Goal: Transaction & Acquisition: Purchase product/service

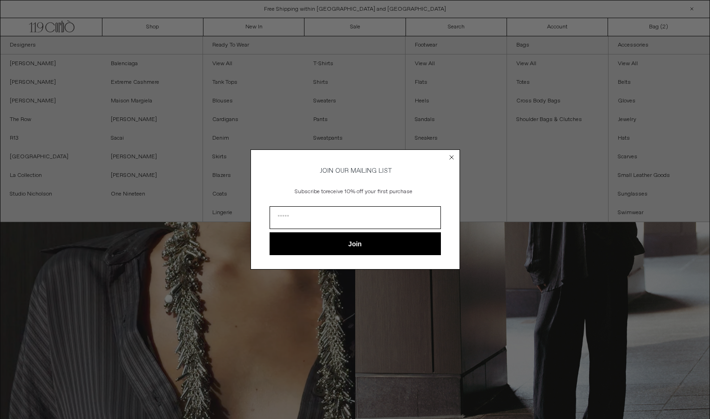
click at [244, 27] on div "Close dialog JOIN OUR MAILING LIST Subscribe to receive 10% off your first purc…" at bounding box center [355, 209] width 710 height 419
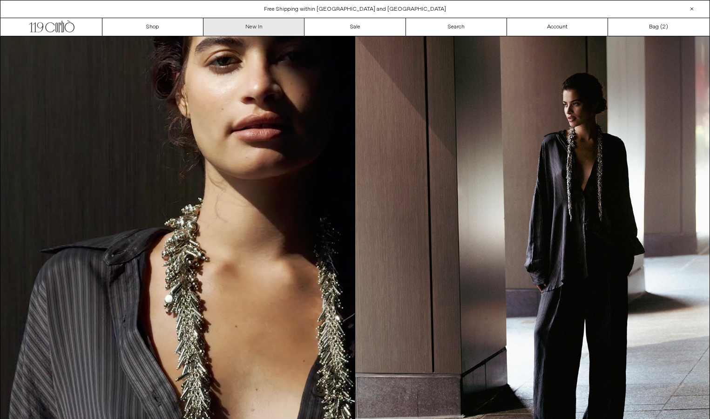
click at [264, 23] on link "New In" at bounding box center [253, 27] width 101 height 18
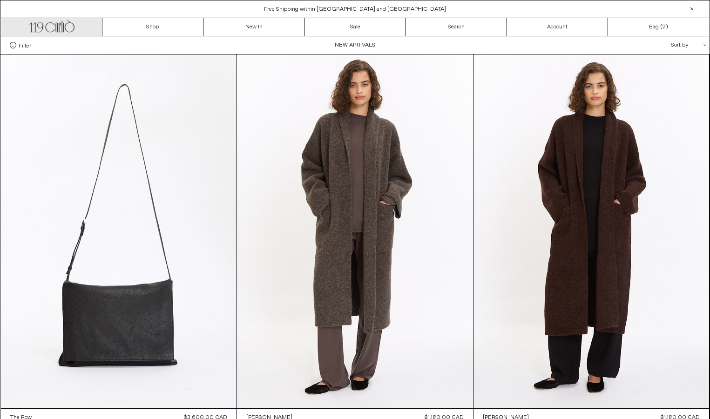
click at [55, 28] on icon ".cls-1, .cls-2 { fill: #231f20; stroke: #231f20; stroke-miterlimit: 10; stroke-…" at bounding box center [52, 25] width 46 height 13
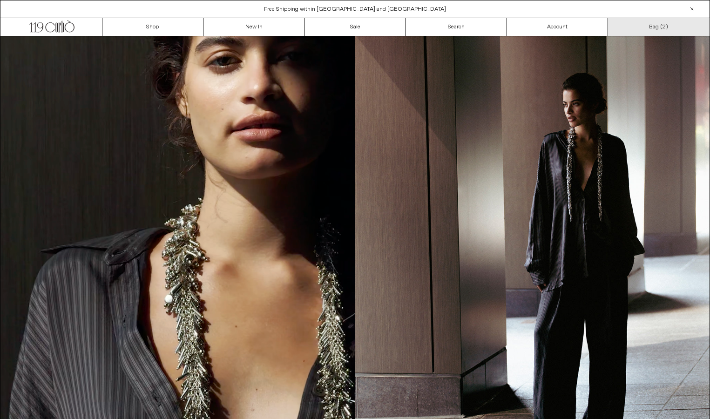
click at [662, 27] on span "2" at bounding box center [663, 26] width 3 height 7
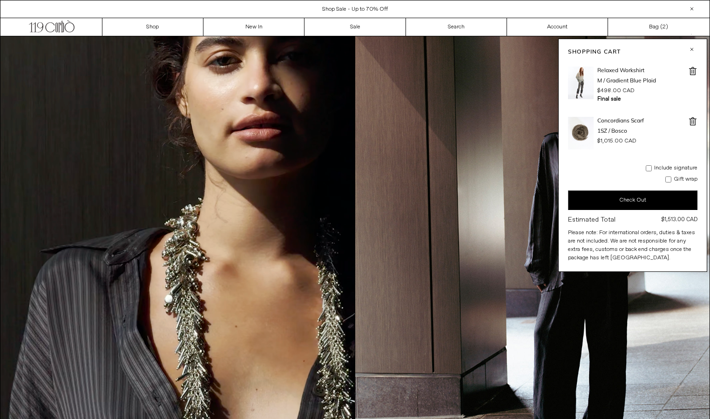
click at [691, 72] on span at bounding box center [692, 71] width 9 height 9
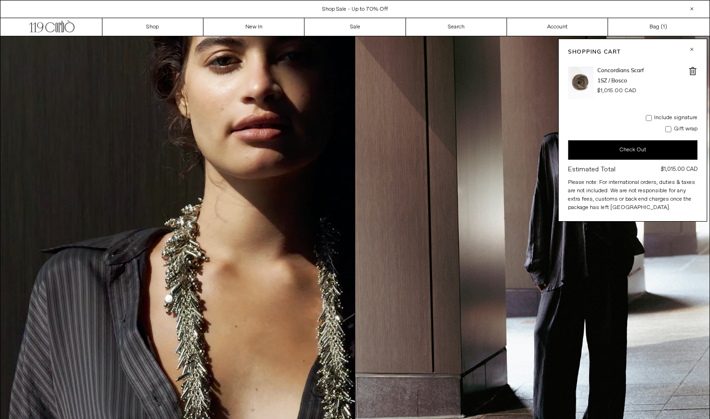
click at [694, 73] on span at bounding box center [692, 71] width 9 height 9
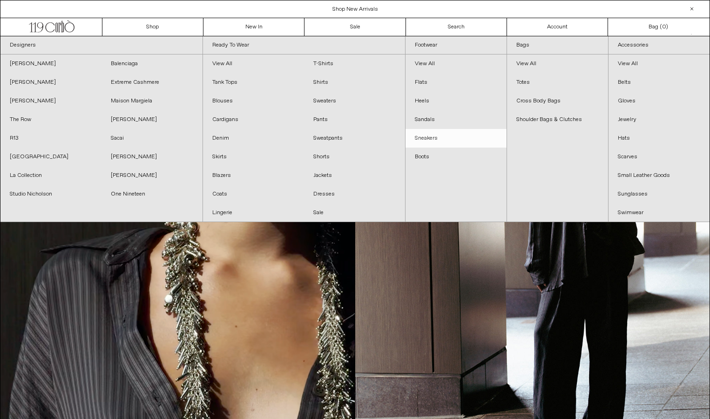
click at [430, 135] on link "Sneakers" at bounding box center [455, 138] width 101 height 19
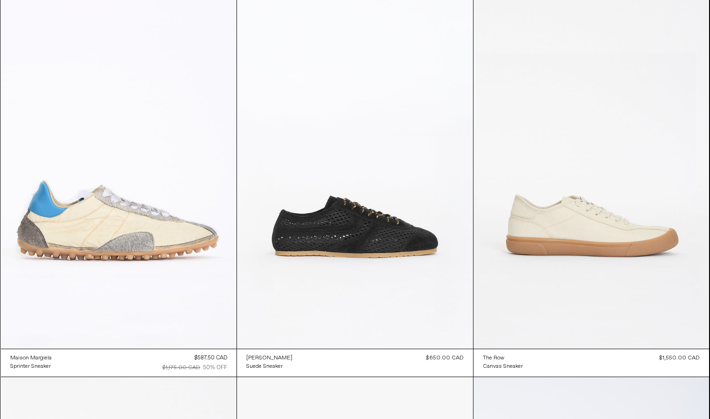
scroll to position [537, 0]
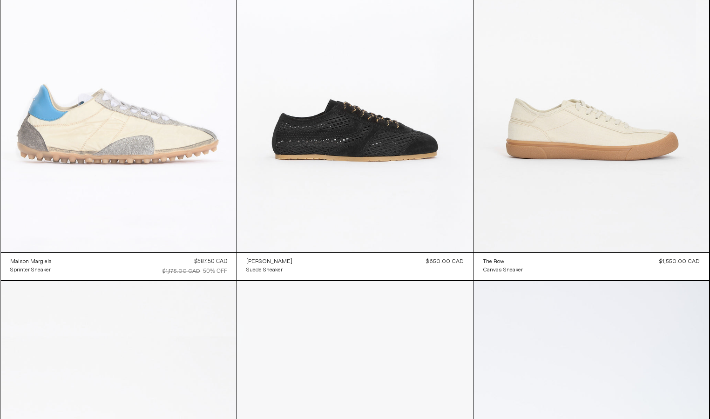
click at [188, 157] on at bounding box center [119, 76] width 236 height 354
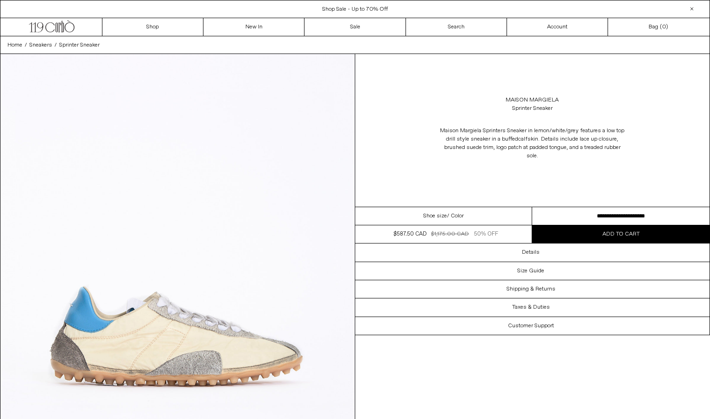
click at [575, 214] on select "**********" at bounding box center [620, 216] width 177 height 18
